Goal: Navigation & Orientation: Find specific page/section

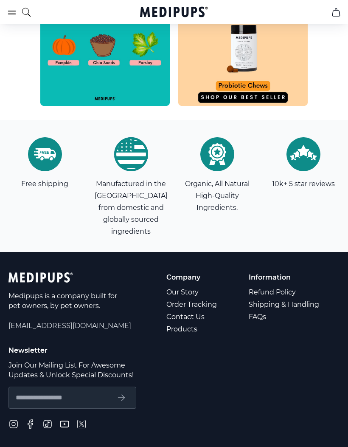
scroll to position [2812, 0]
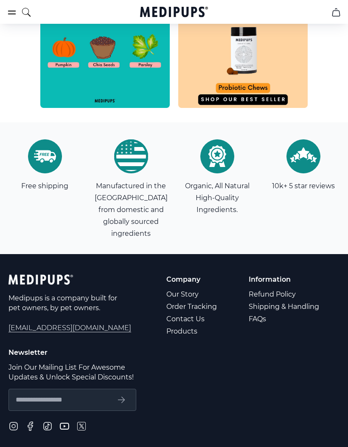
click at [259, 313] on link "FAQs" at bounding box center [285, 319] width 72 height 12
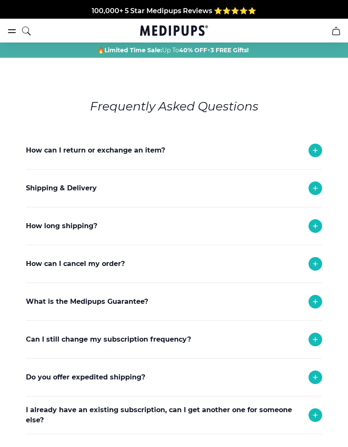
click at [315, 260] on icon at bounding box center [316, 264] width 10 height 10
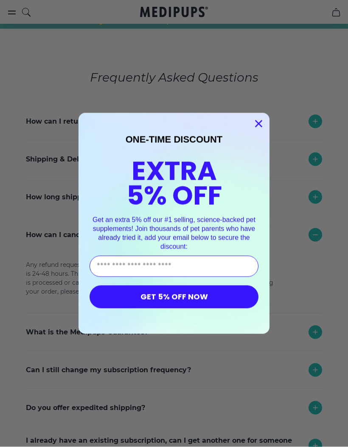
scroll to position [29, 0]
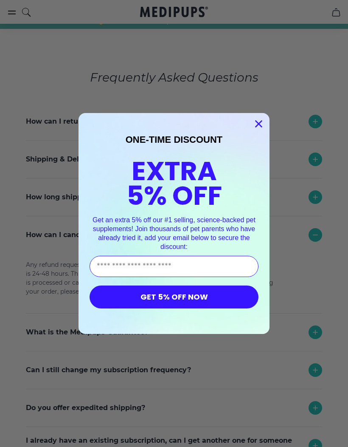
click at [230, 277] on input "Enter Your Email Address" at bounding box center [174, 266] width 169 height 21
type input "**********"
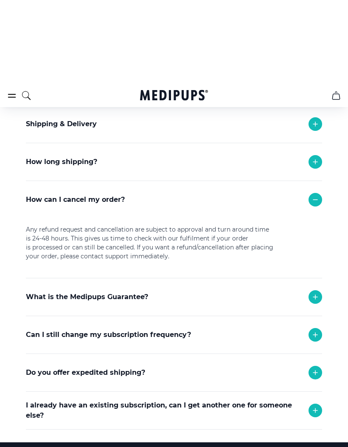
scroll to position [149, 0]
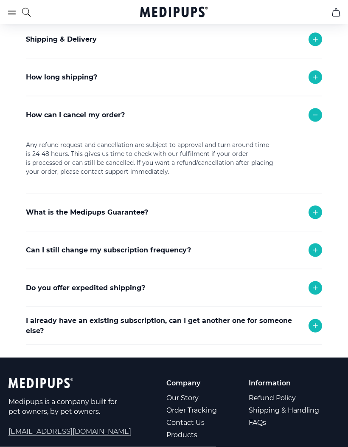
click at [315, 250] on icon at bounding box center [316, 250] width 4 height 4
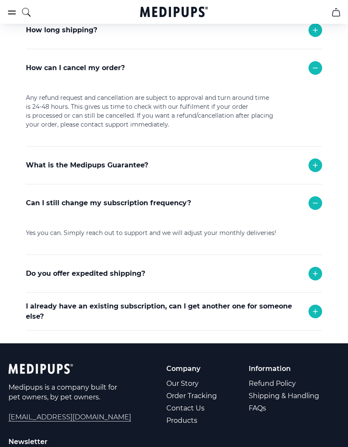
scroll to position [200, 0]
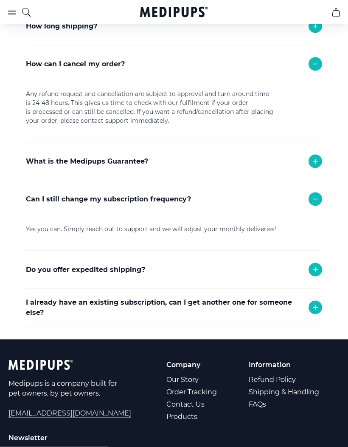
click at [198, 403] on link "Contact Us" at bounding box center [193, 404] width 52 height 12
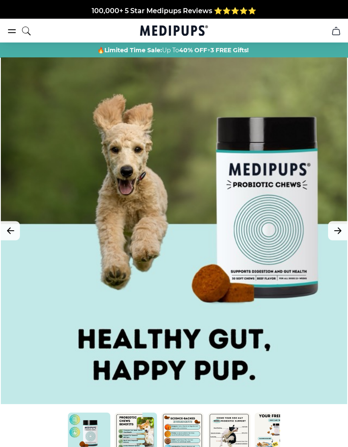
click at [9, 28] on icon "burger-menu" at bounding box center [12, 31] width 10 height 10
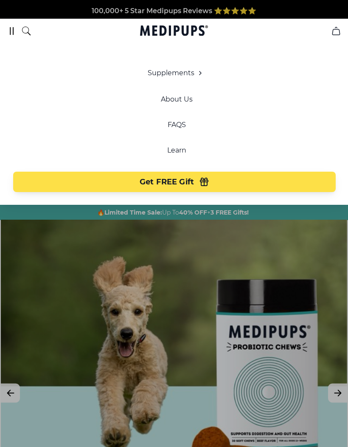
click at [334, 31] on icon "cart" at bounding box center [336, 31] width 10 height 10
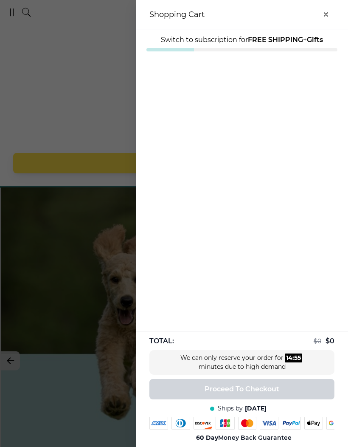
scroll to position [25, 0]
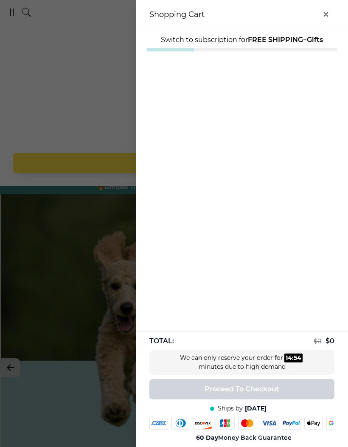
click at [326, 13] on icon "close-cart" at bounding box center [326, 14] width 4 height 4
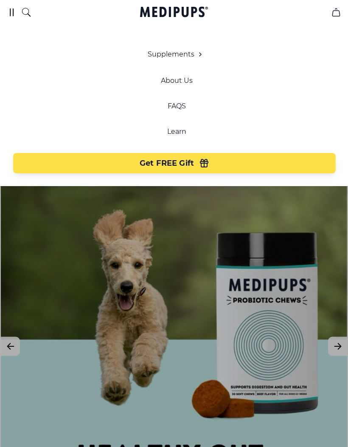
scroll to position [0, 0]
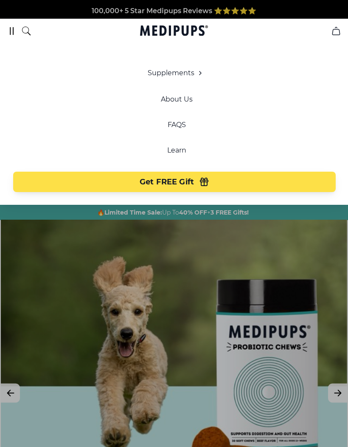
click at [7, 27] on button "burger-menu" at bounding box center [12, 31] width 10 height 10
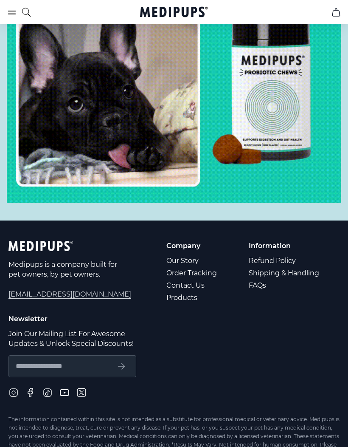
scroll to position [4401, 0]
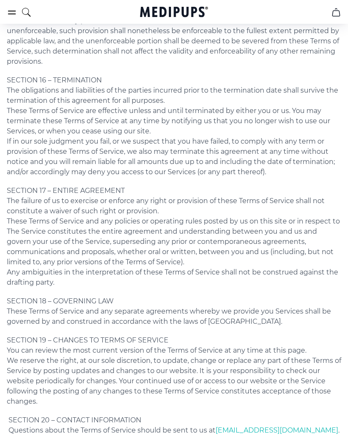
scroll to position [2487, 0]
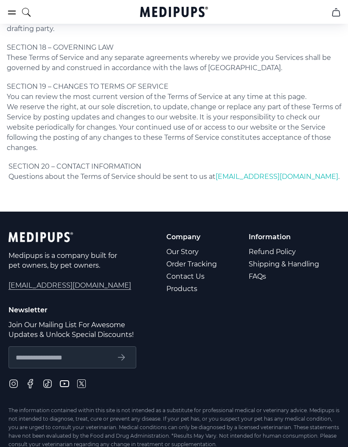
click at [232, 253] on div "Company Our Story Order Tracking Contact Us Products Information Refund Policy …" at bounding box center [253, 263] width 173 height 63
click at [212, 258] on link "Order Tracking" at bounding box center [193, 264] width 52 height 12
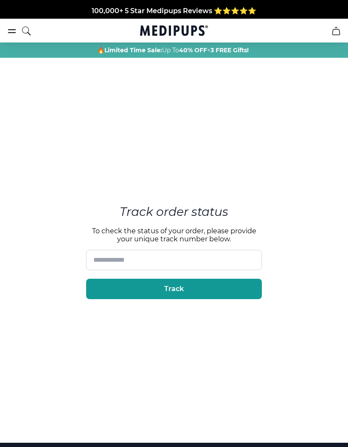
scroll to position [2487, 0]
